Goal: Transaction & Acquisition: Purchase product/service

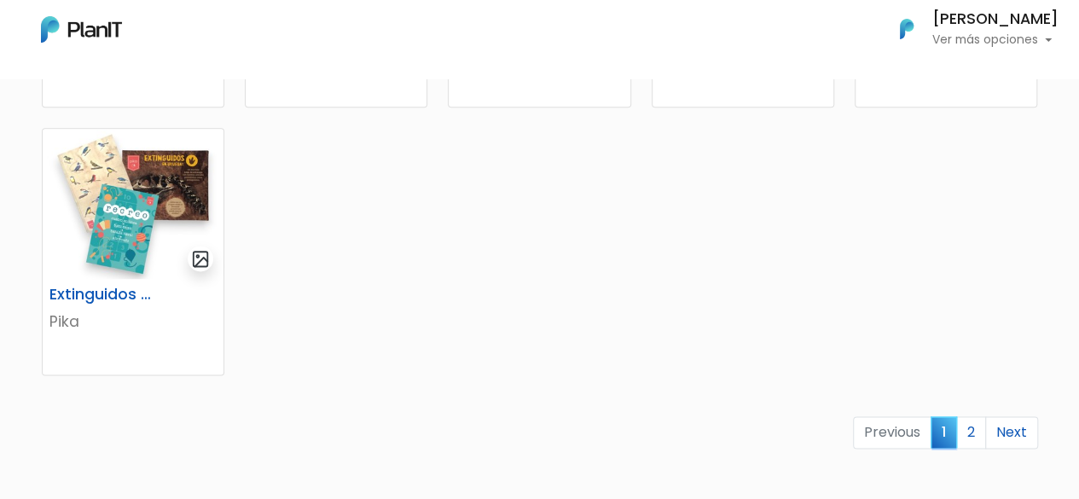
scroll to position [1085, 0]
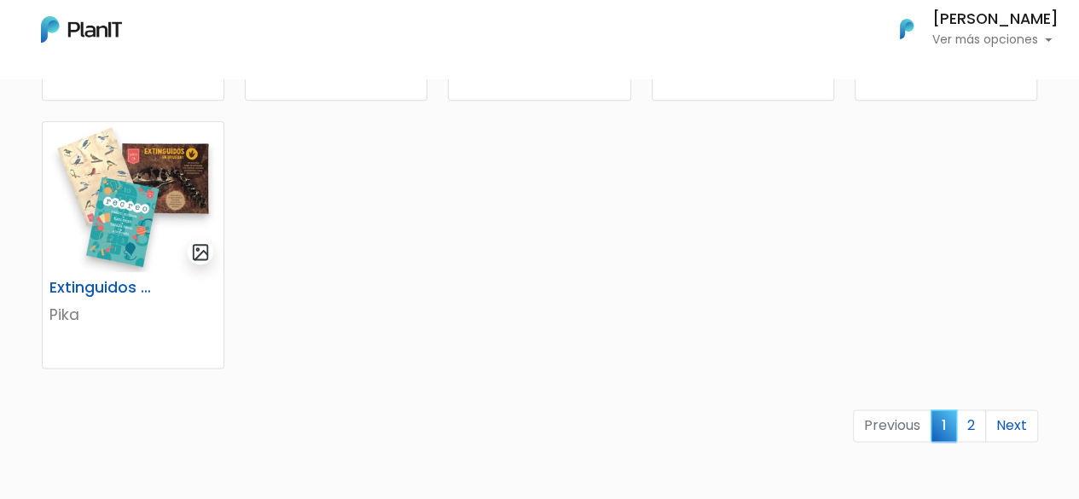
click at [971, 423] on link "2" at bounding box center [971, 425] width 30 height 32
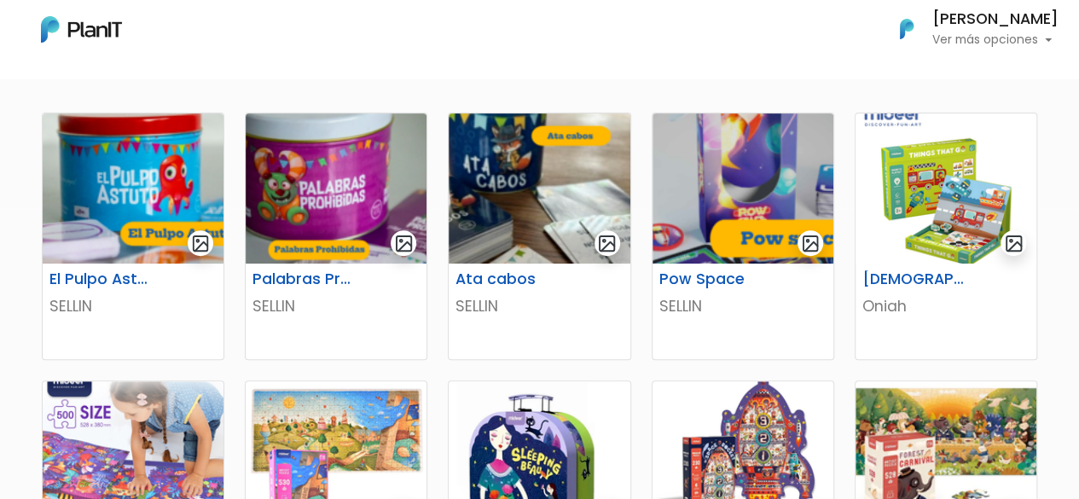
scroll to position [234, 0]
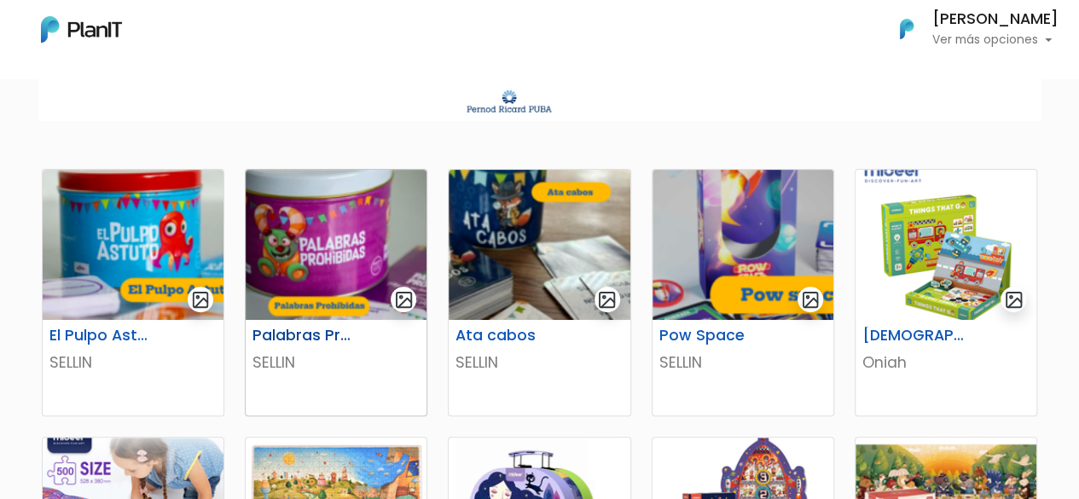
click at [304, 237] on img at bounding box center [336, 245] width 181 height 150
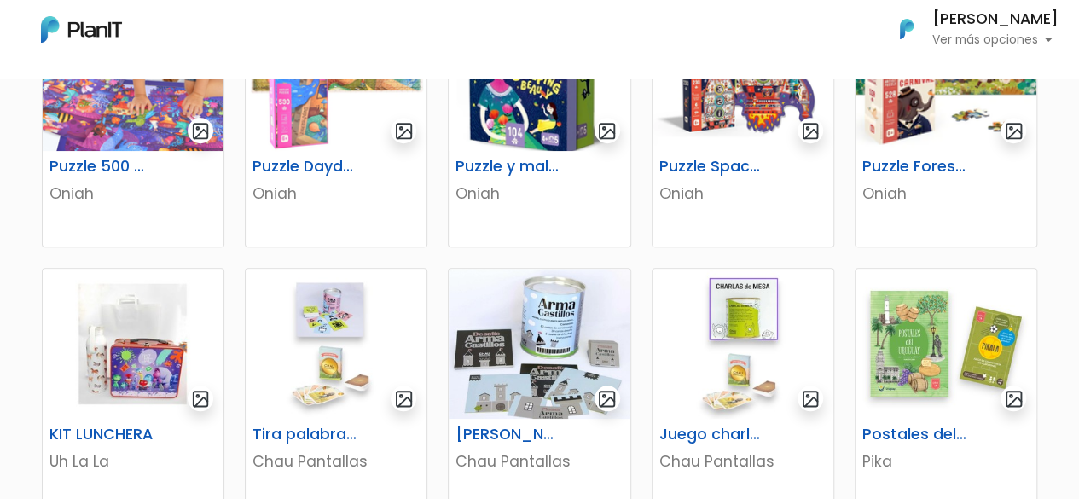
scroll to position [1107, 0]
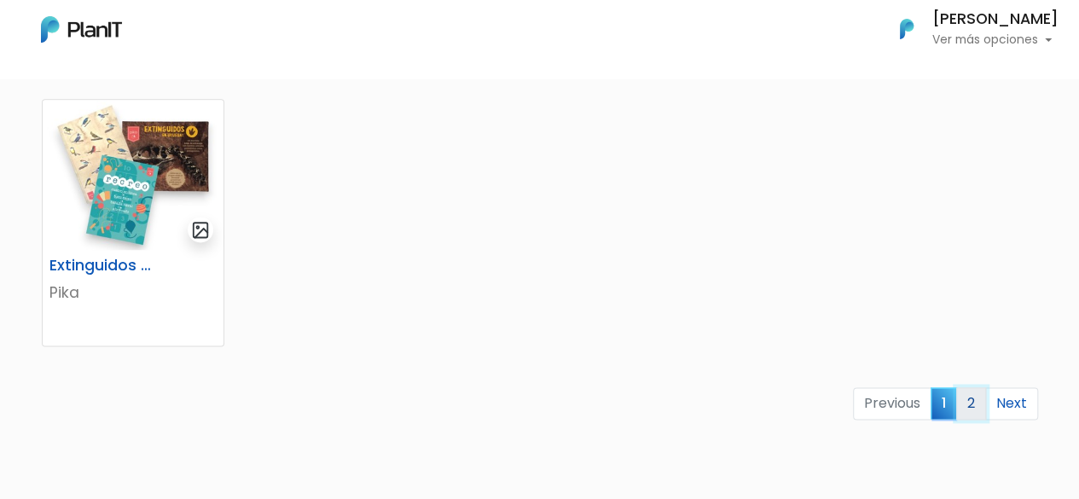
click at [972, 410] on link "2" at bounding box center [971, 403] width 30 height 32
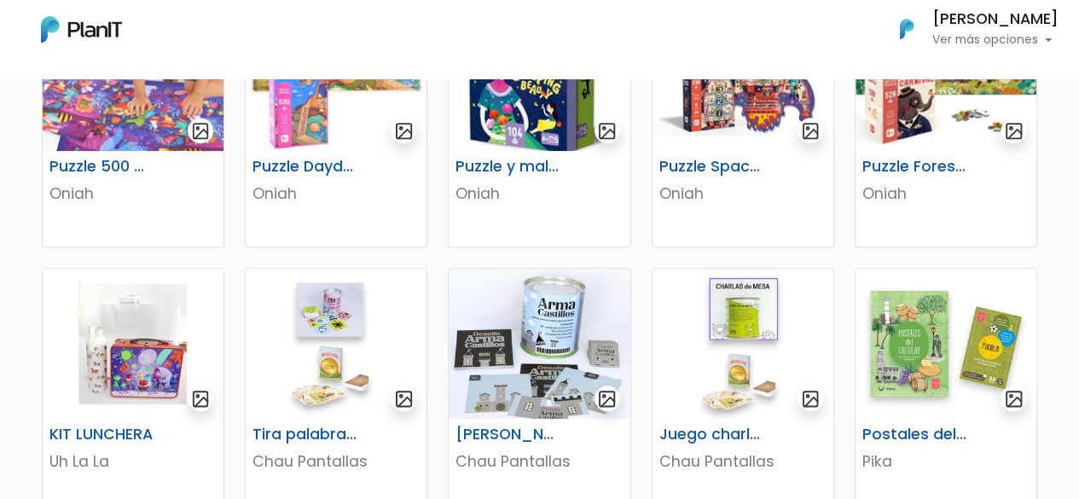
scroll to position [234, 0]
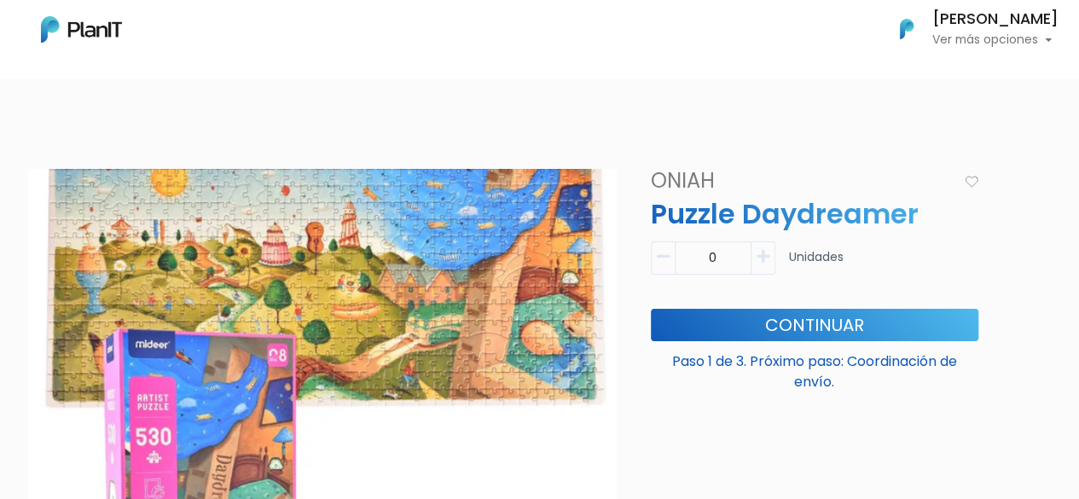
click at [768, 257] on icon "button" at bounding box center [762, 256] width 13 height 15
click at [763, 261] on icon "button" at bounding box center [762, 256] width 13 height 15
click at [664, 257] on icon "button" at bounding box center [663, 256] width 13 height 15
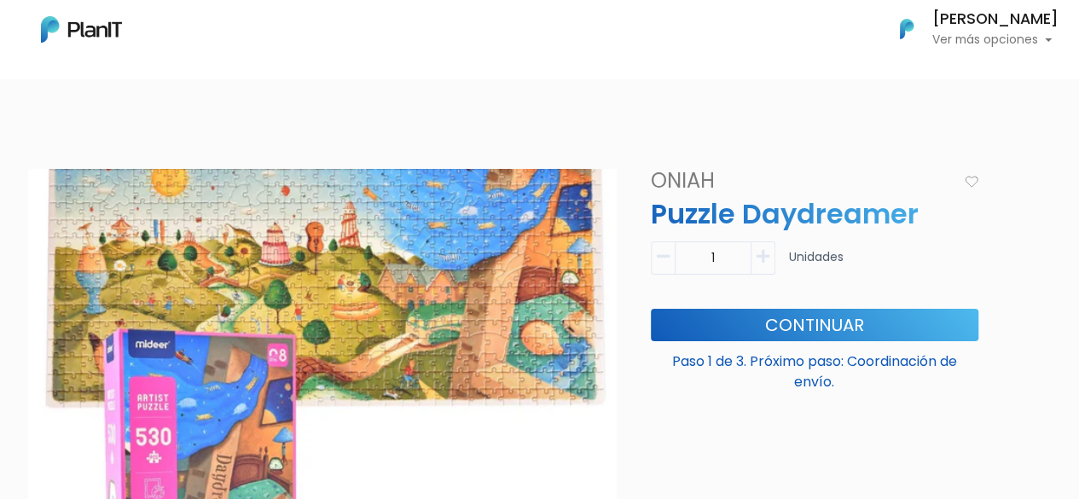
click at [664, 257] on icon "button" at bounding box center [663, 256] width 13 height 15
type input "0"
click at [704, 115] on body "Mis Compras Mi Lista Editar Información Cerrar Sesión Diego Calvelo Ver más opc…" at bounding box center [539, 249] width 1079 height 499
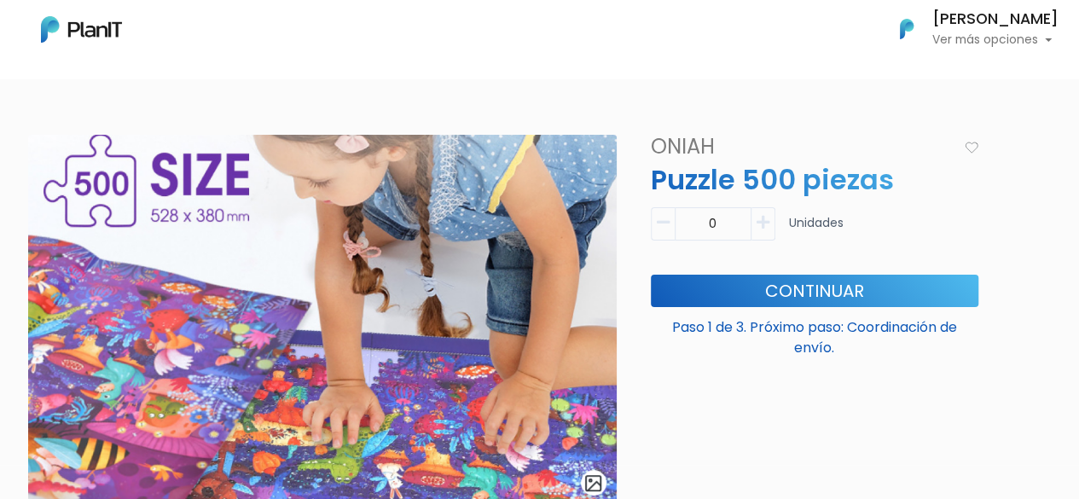
scroll to position [68, 0]
